Goal: Participate in discussion

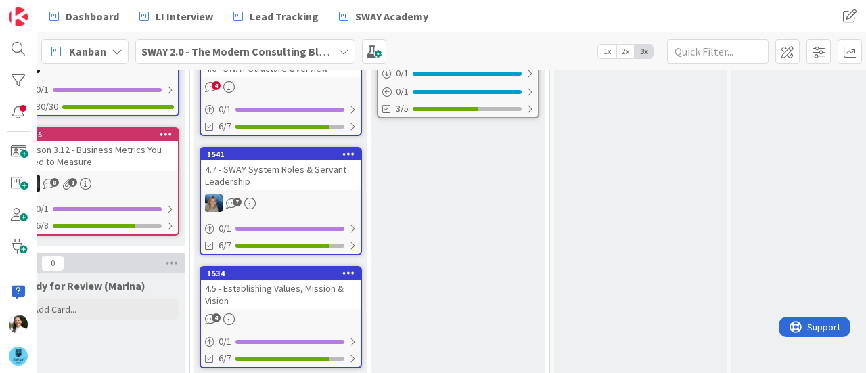
scroll to position [329, 928]
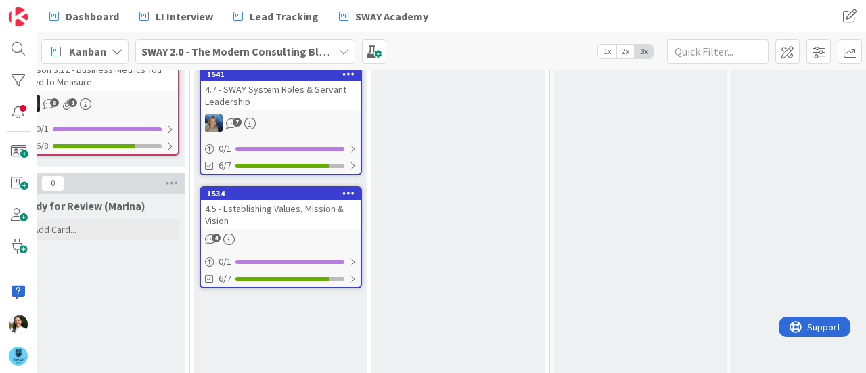
click at [314, 210] on div "4.5 - Establishing Values, Mission & Vision" at bounding box center [281, 215] width 160 height 30
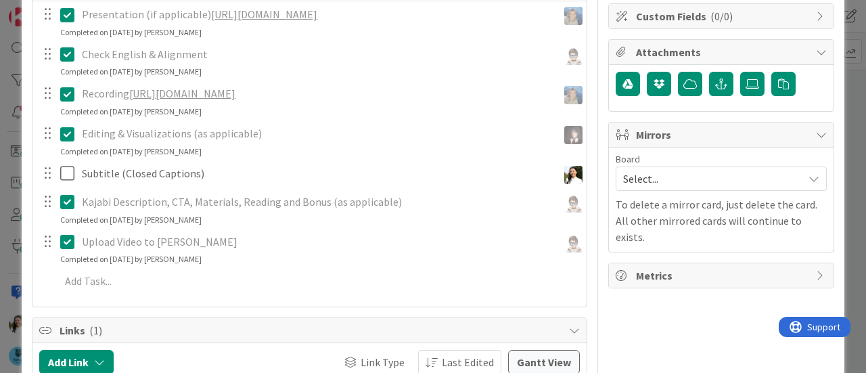
scroll to position [302, 0]
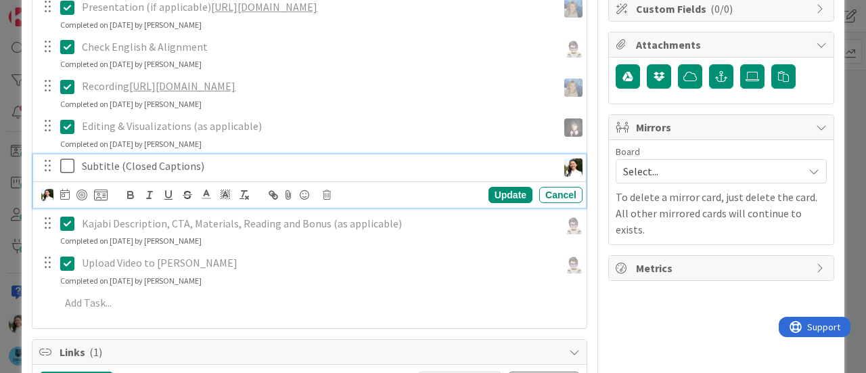
click at [66, 174] on icon at bounding box center [70, 166] width 20 height 16
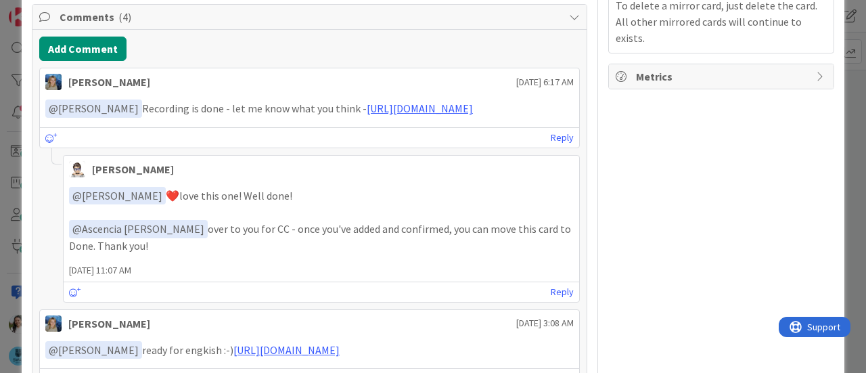
scroll to position [490, 0]
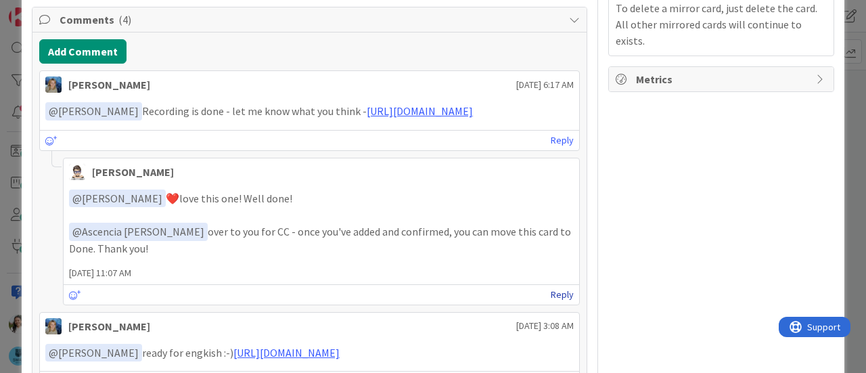
click at [551, 301] on link "Reply" at bounding box center [562, 294] width 23 height 17
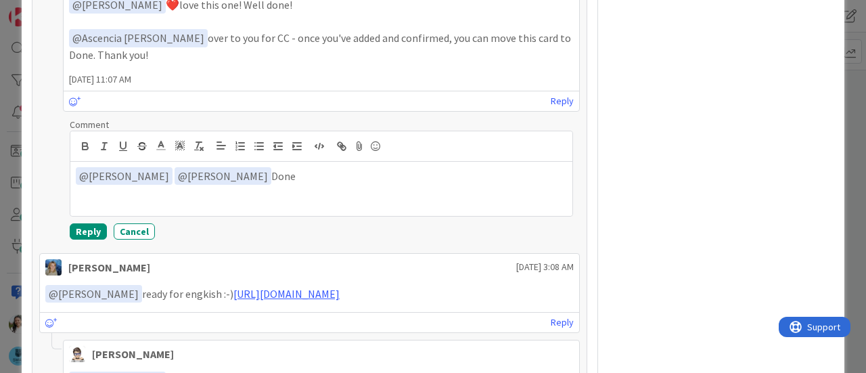
scroll to position [685, 0]
click at [87, 238] on button "Reply" at bounding box center [88, 230] width 37 height 16
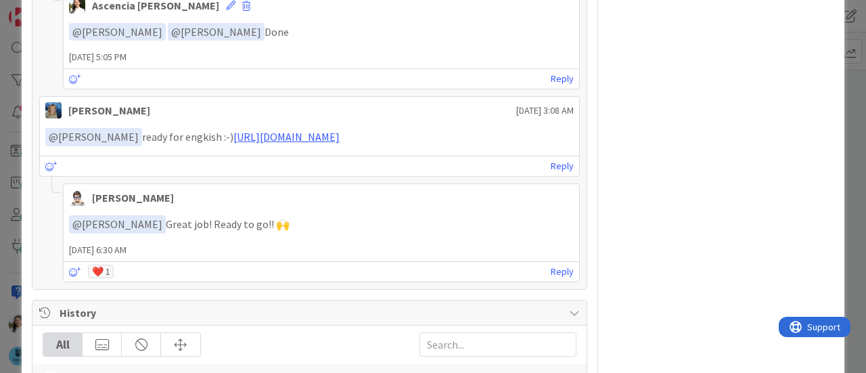
click at [0, 161] on div "ID 1534 SWAY 2.0 - The Modern Consulting Blueprint In Progress ([PERSON_NAME]) …" at bounding box center [433, 186] width 866 height 373
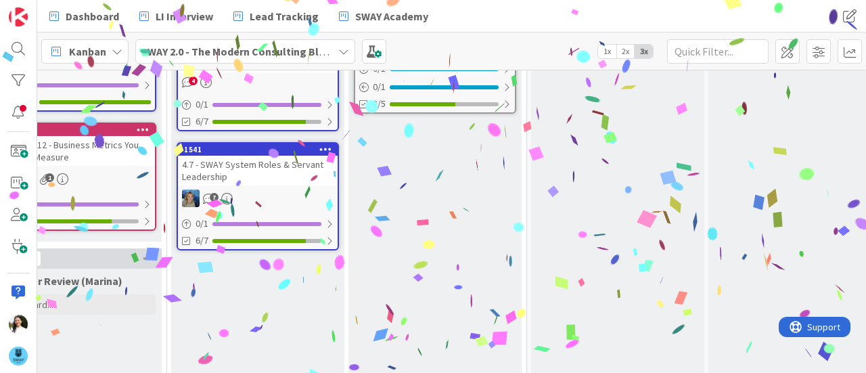
scroll to position [179, 951]
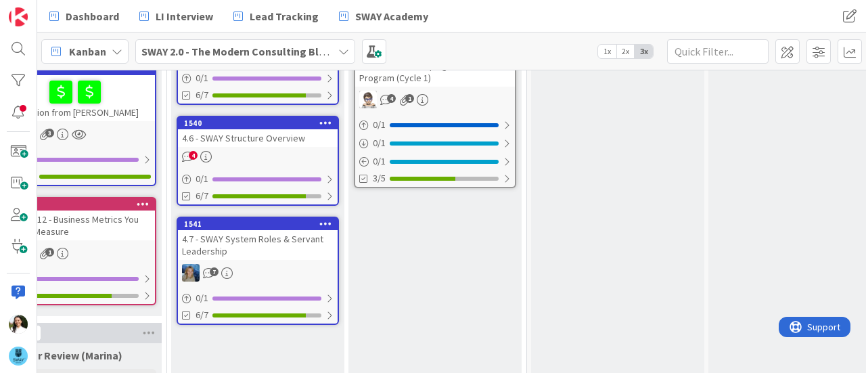
click at [254, 250] on div "4.7 - SWAY System Roles & Servant Leadership" at bounding box center [258, 245] width 160 height 30
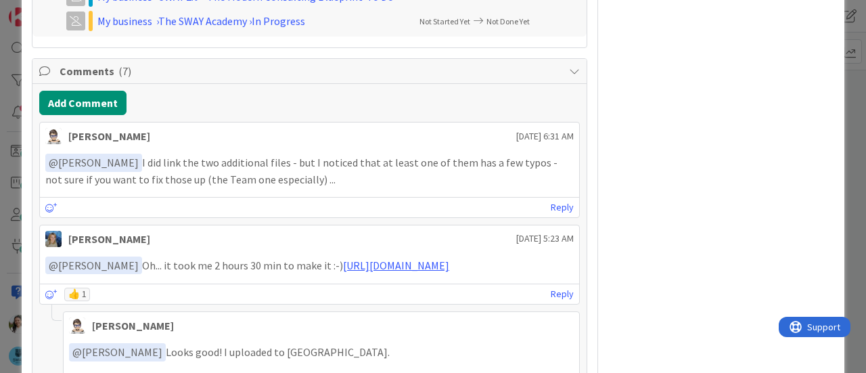
scroll to position [738, 0]
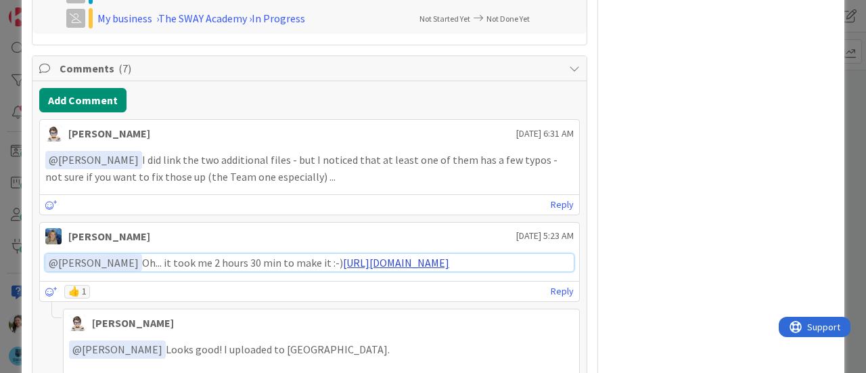
click at [350, 269] on link "[URL][DOMAIN_NAME]" at bounding box center [396, 263] width 106 height 14
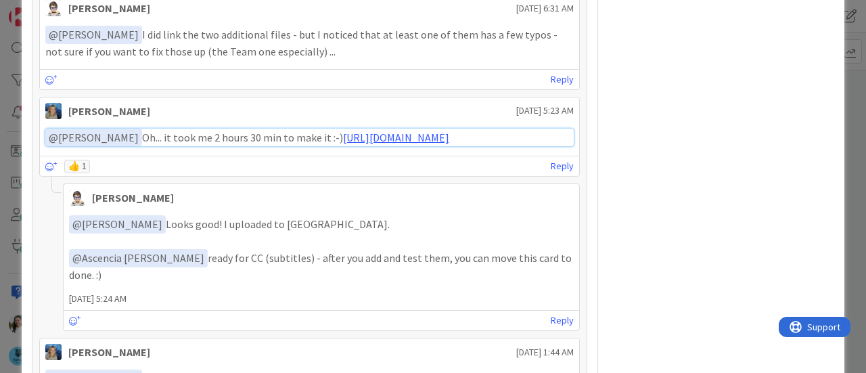
scroll to position [864, 0]
